Goal: Find specific page/section: Find specific page/section

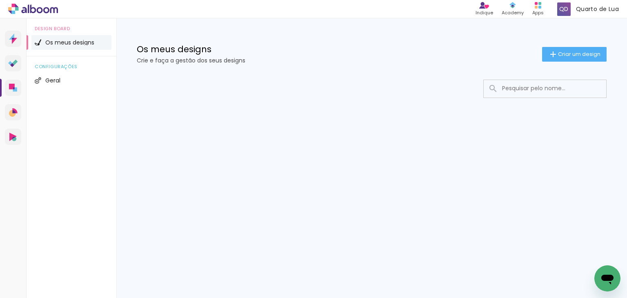
click at [513, 91] on input at bounding box center [556, 88] width 116 height 17
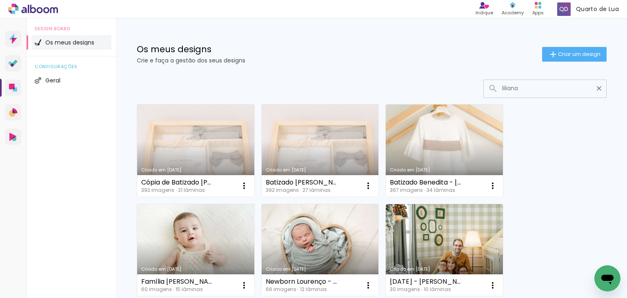
type input "liliana"
type paper-input "liliana"
click at [248, 186] on iron-icon at bounding box center [244, 186] width 10 height 10
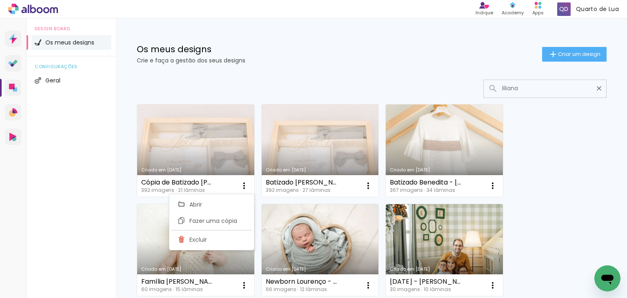
click at [204, 156] on link "Criado em [DATE]" at bounding box center [195, 150] width 117 height 92
